Goal: Information Seeking & Learning: Check status

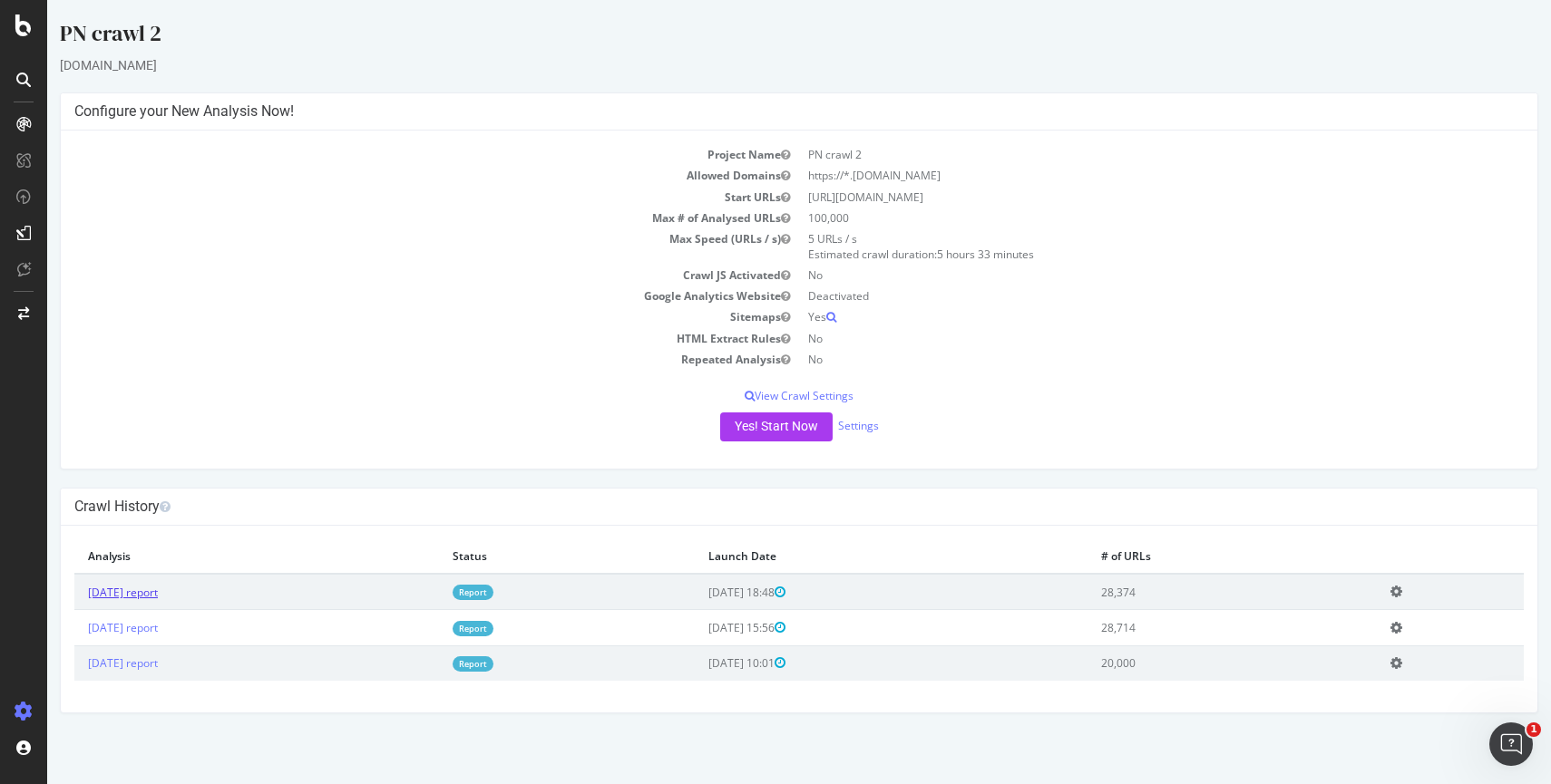
click at [158, 596] on link "[DATE] report" at bounding box center [123, 592] width 70 height 16
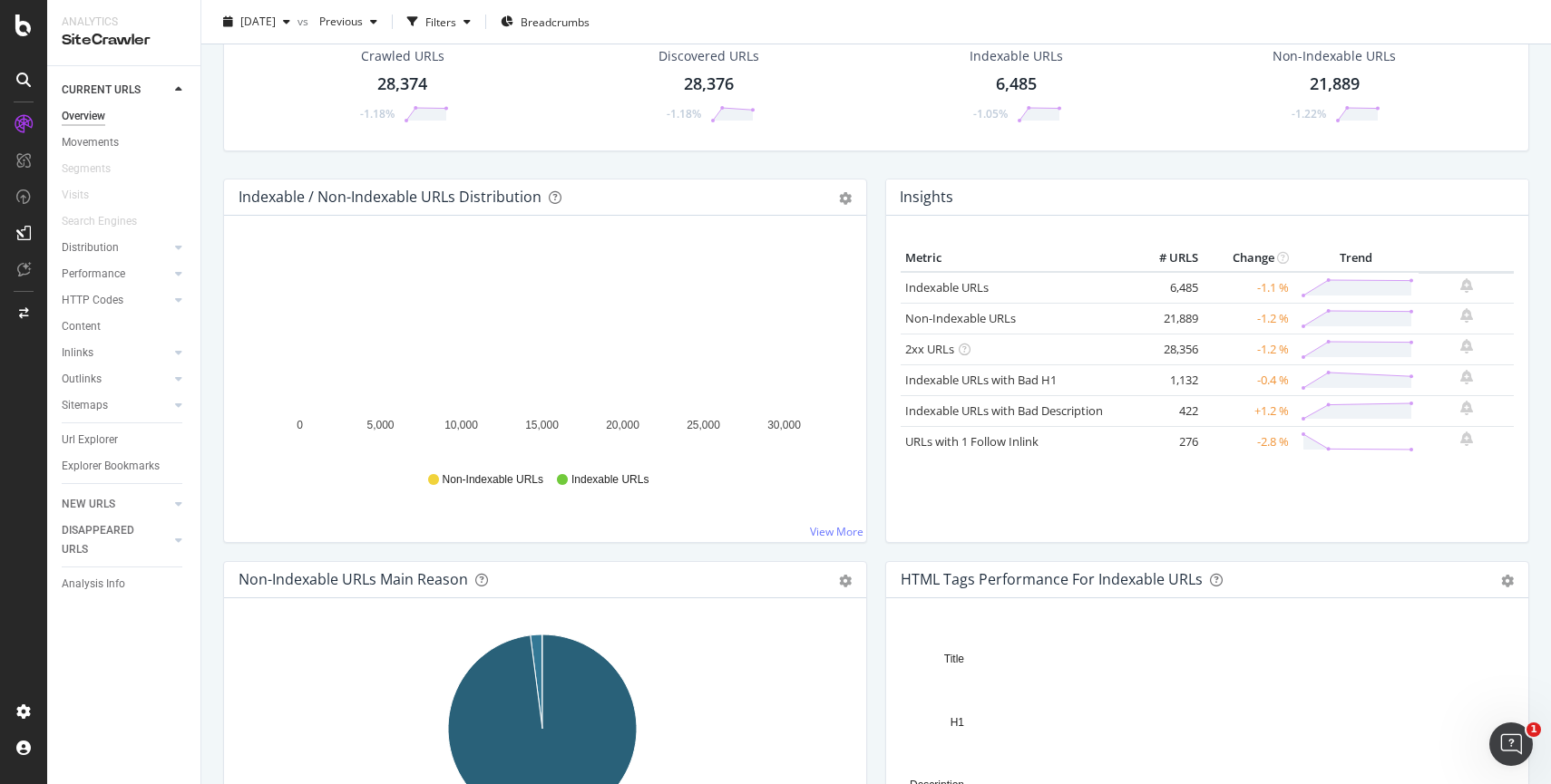
scroll to position [185, 0]
